Goal: Navigation & Orientation: Find specific page/section

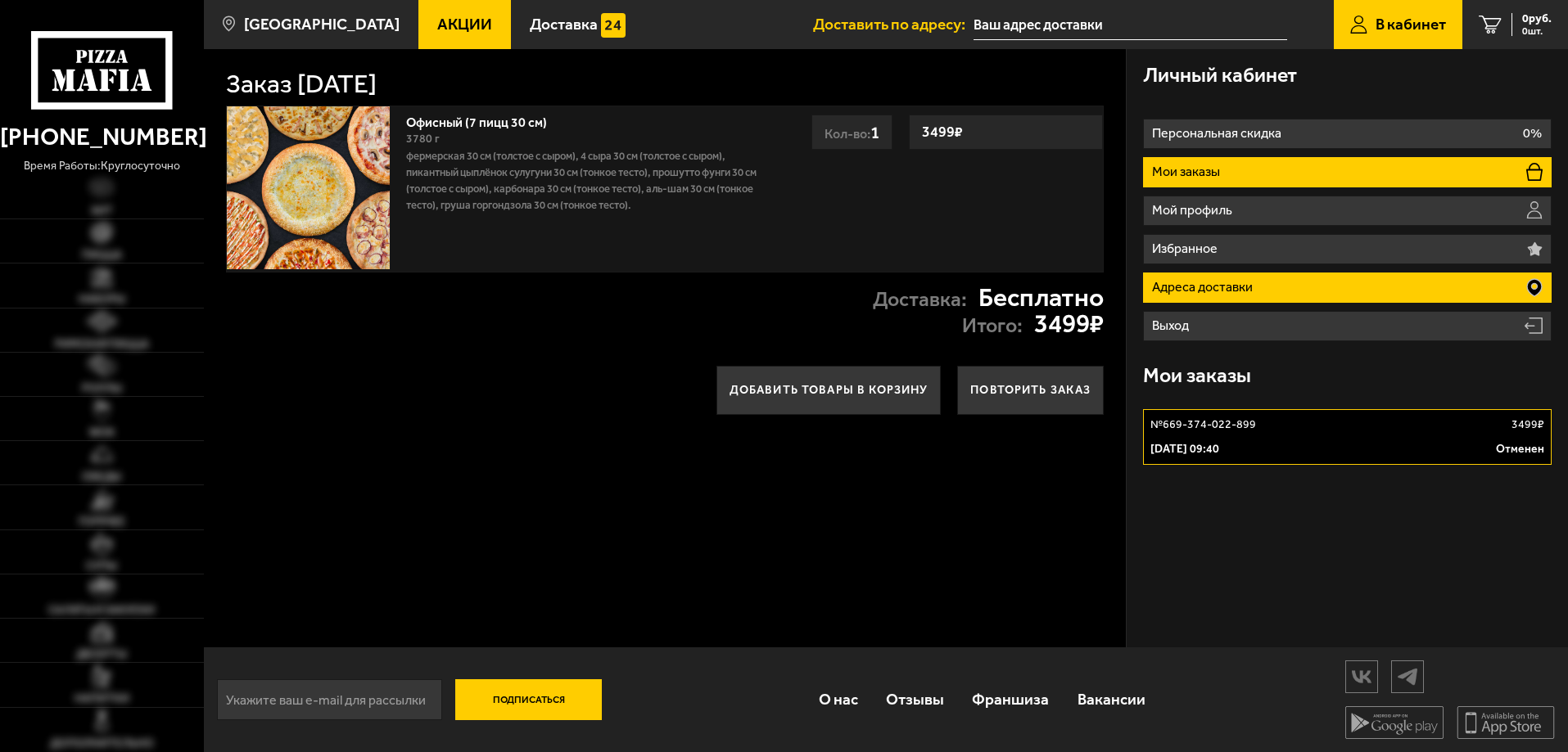
type input "[STREET_ADDRESS]"
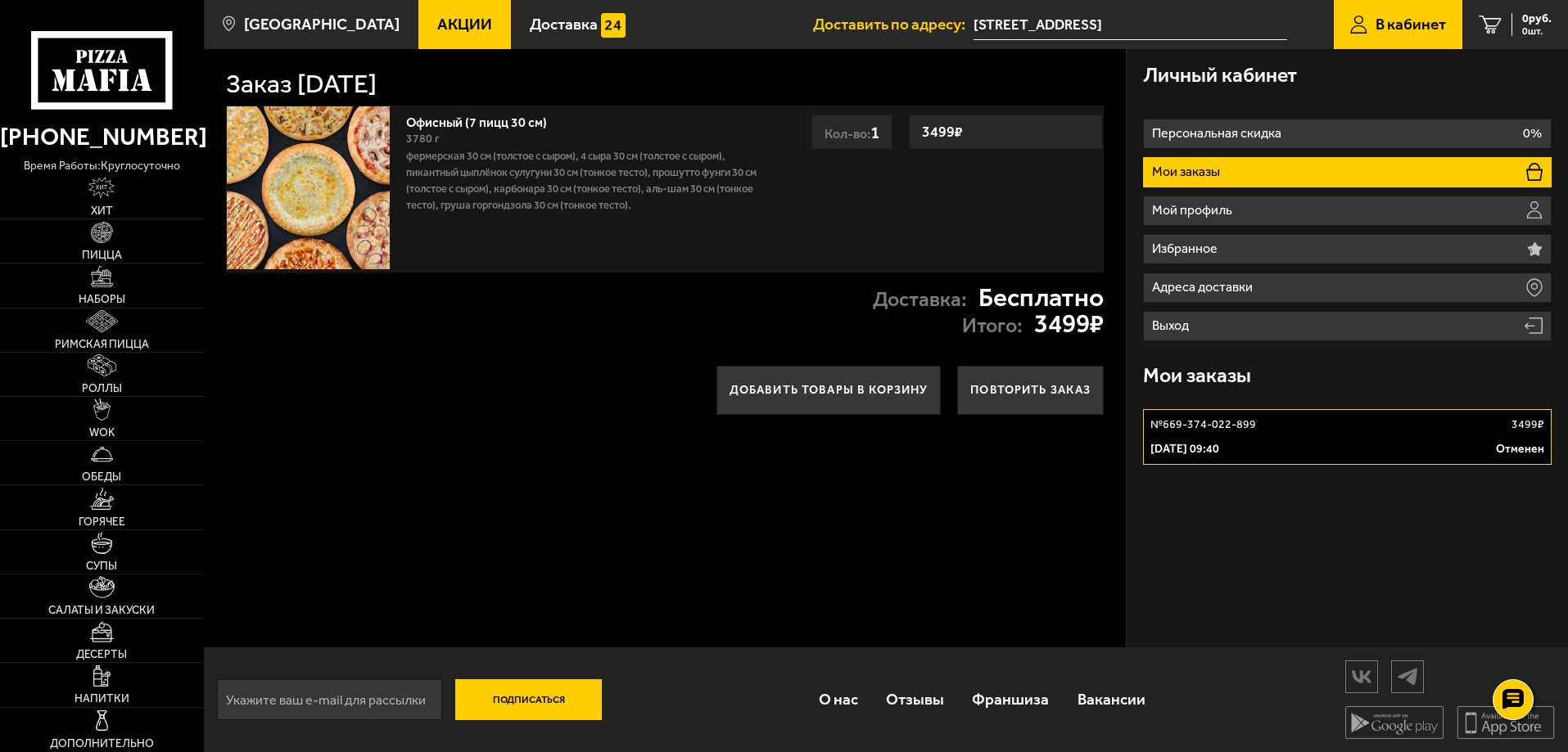
click at [1197, 433] on link "№ 669-374-022-899 3499 ₽ 2 сентября 2025 г. 09:40 Отменен" at bounding box center [1347, 437] width 408 height 56
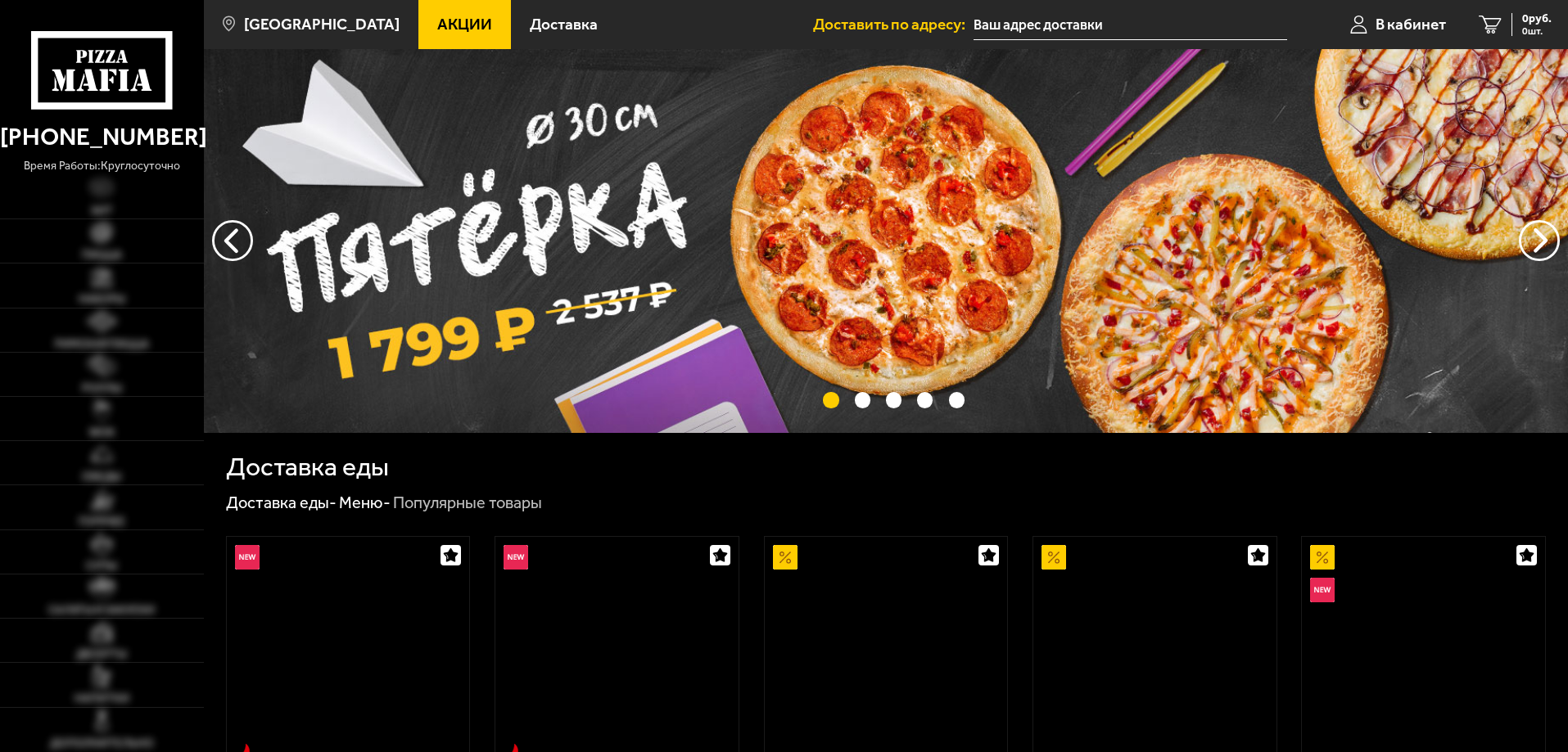
type input "Большой Сампсониевский проспект, 42"
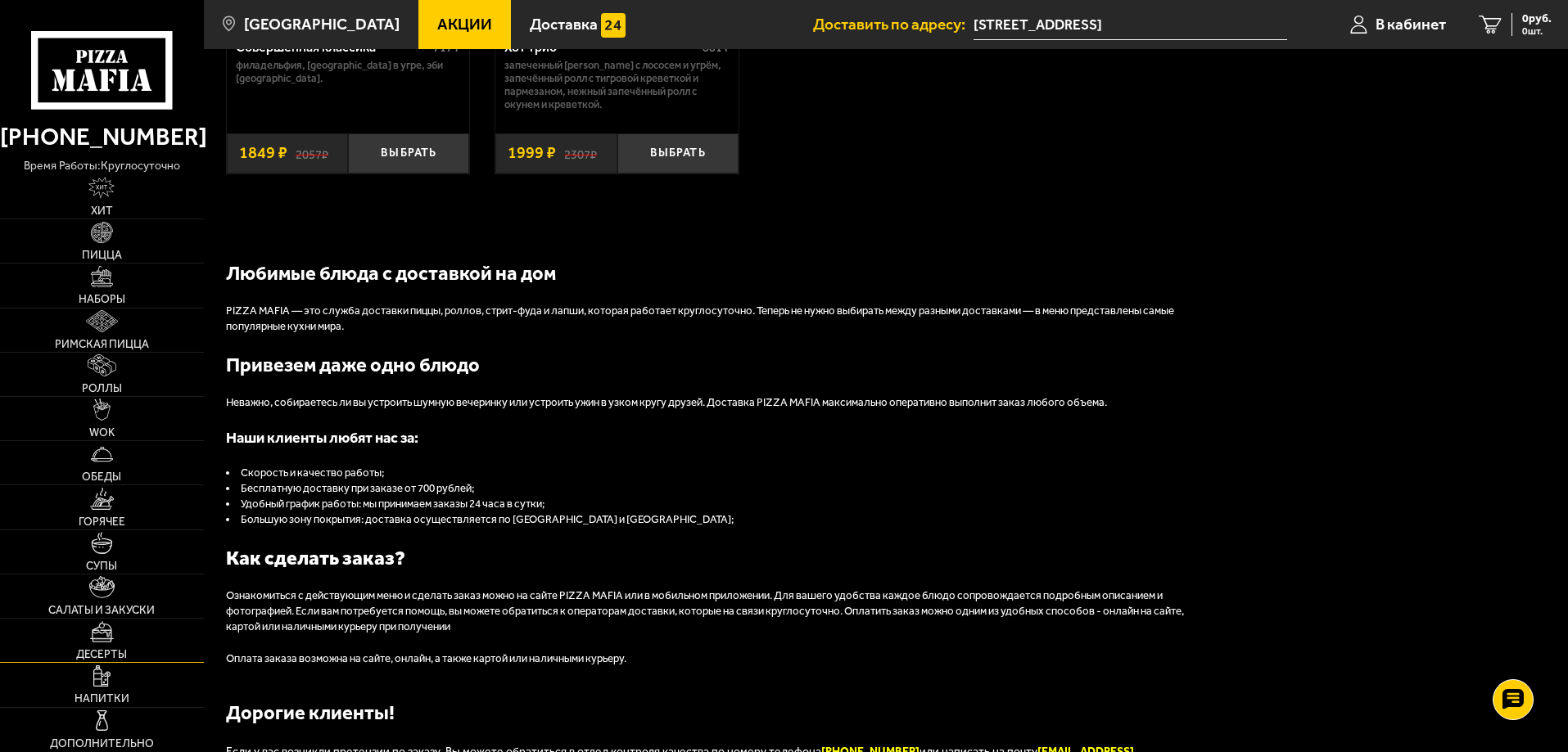
scroll to position [1851, 0]
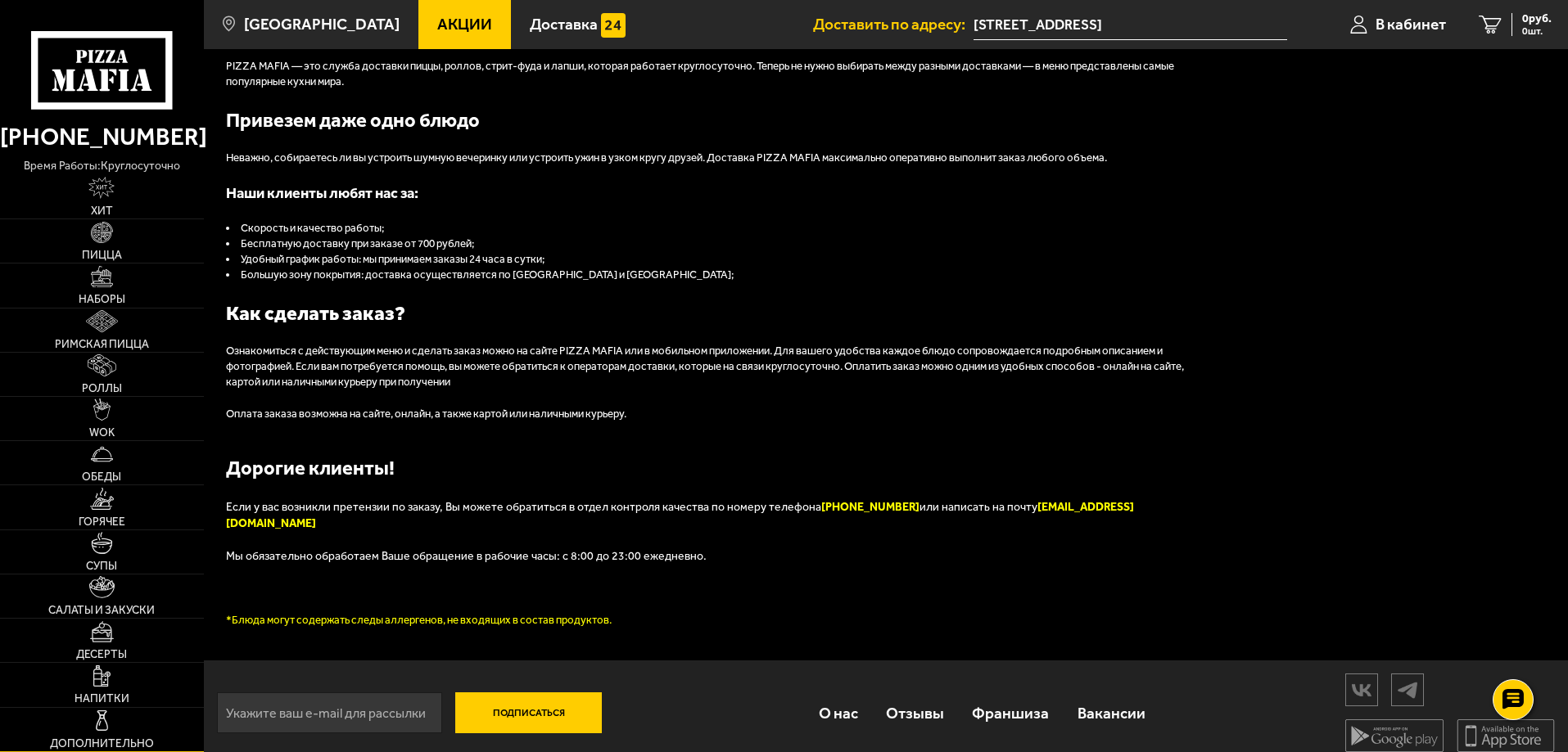
click at [123, 725] on link "Дополнительно" at bounding box center [102, 729] width 204 height 43
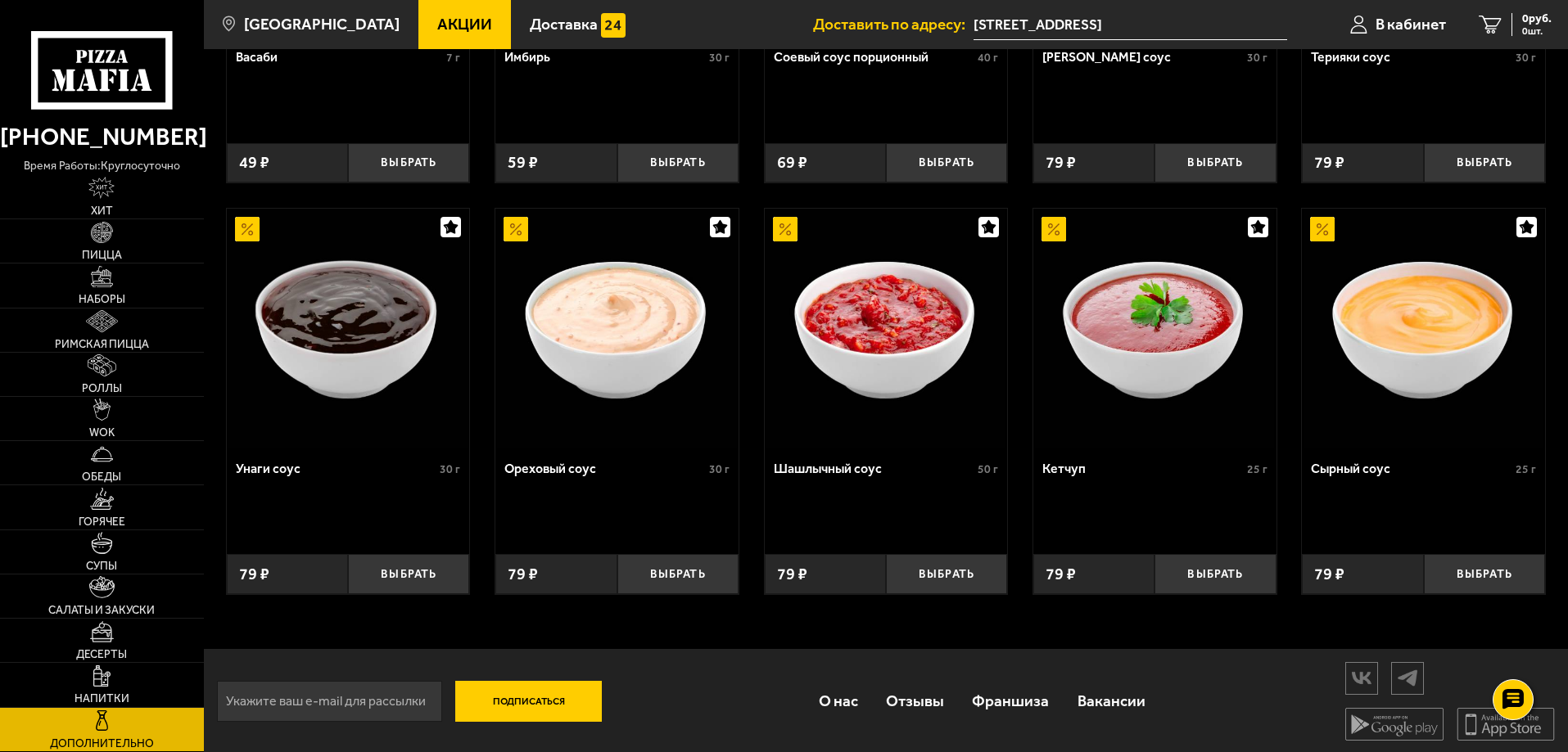
scroll to position [774, 0]
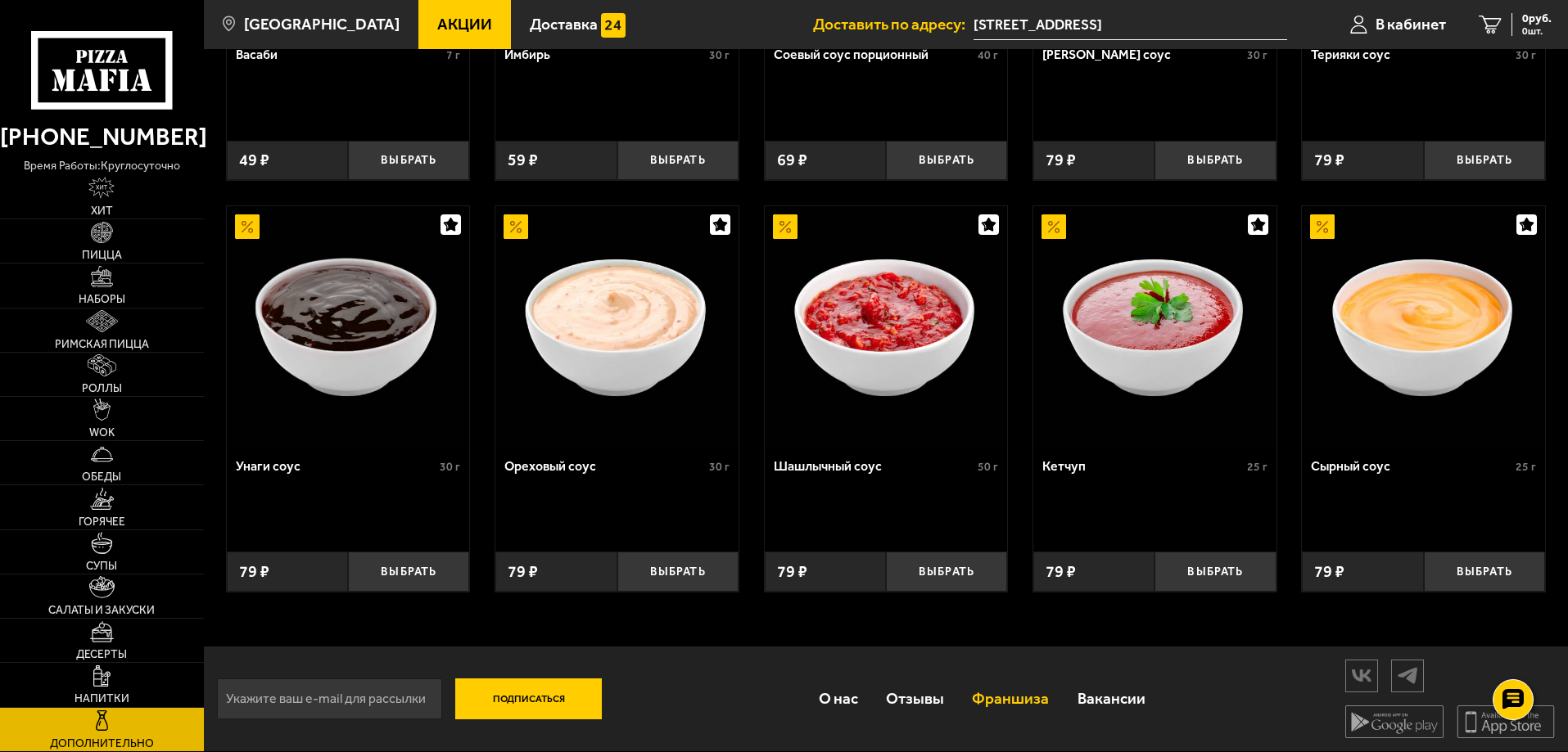
click at [1000, 692] on link "Франшиза" at bounding box center [1010, 698] width 104 height 54
click at [990, 701] on link "Франшиза" at bounding box center [1010, 698] width 104 height 54
